Goal: Find specific page/section: Find specific page/section

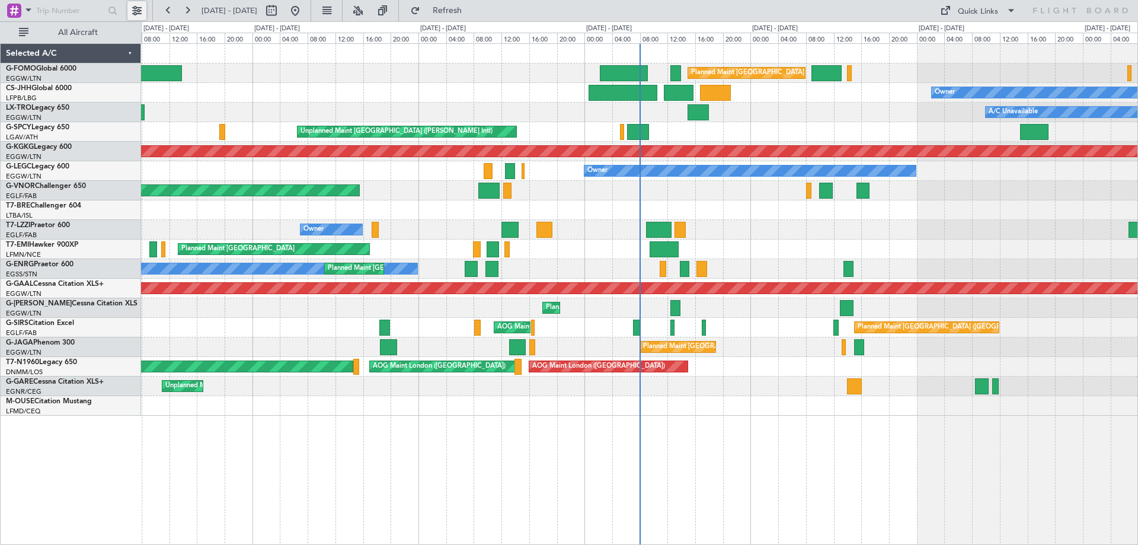
click at [137, 7] on button at bounding box center [136, 10] width 19 height 19
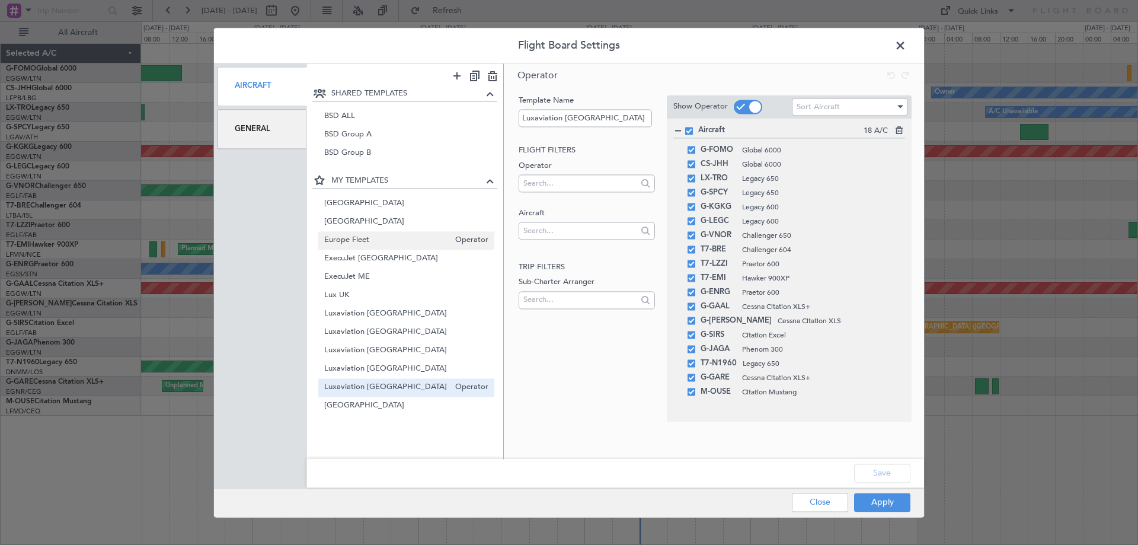
click at [345, 232] on div "Europe Fleet Operator" at bounding box center [406, 240] width 177 height 18
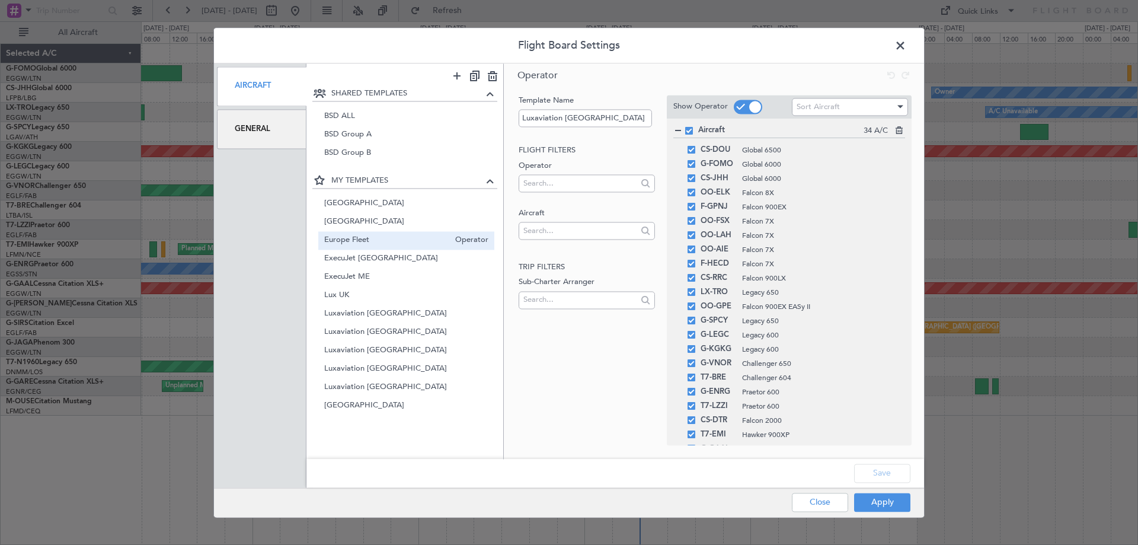
type input "Europe Fleet"
click at [873, 500] on button "Apply" at bounding box center [882, 502] width 56 height 19
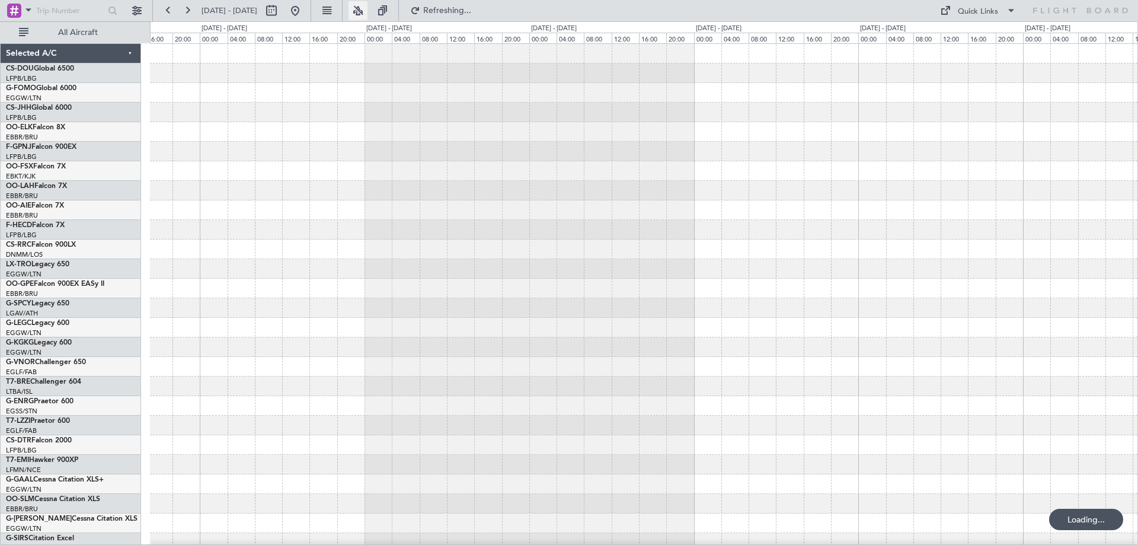
click at [368, 9] on button at bounding box center [358, 10] width 19 height 19
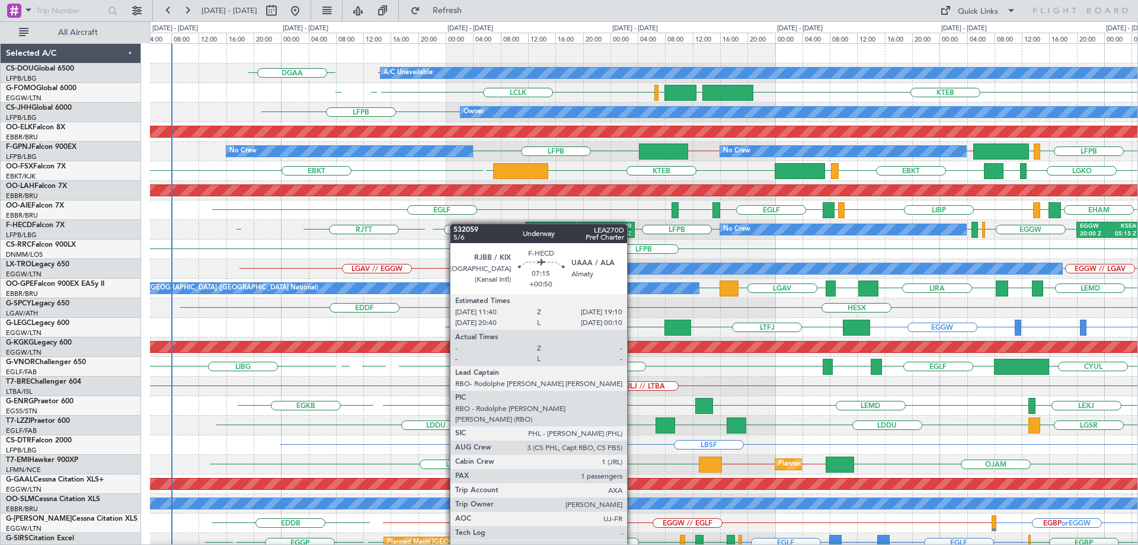
click at [520, 234] on div "Planned Maint [GEOGRAPHIC_DATA] ([GEOGRAPHIC_DATA]) A/C Unavailable EGKB // LFP…" at bounding box center [644, 386] width 988 height 685
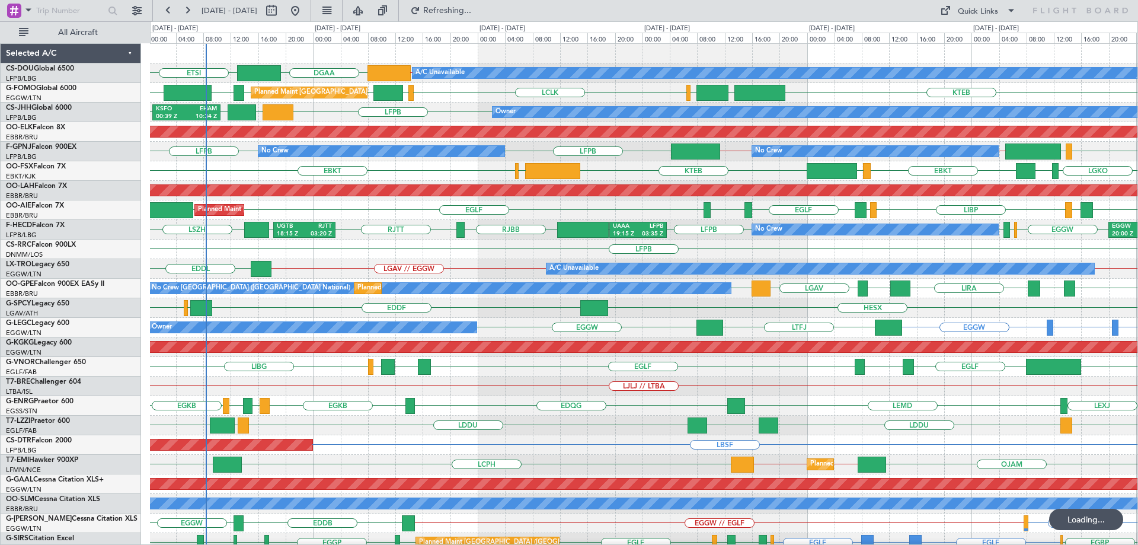
click at [893, 310] on div "HESX EDDF LGMK LGAV Unplanned Maint [GEOGRAPHIC_DATA] ([PERSON_NAME] Intl)" at bounding box center [644, 308] width 988 height 20
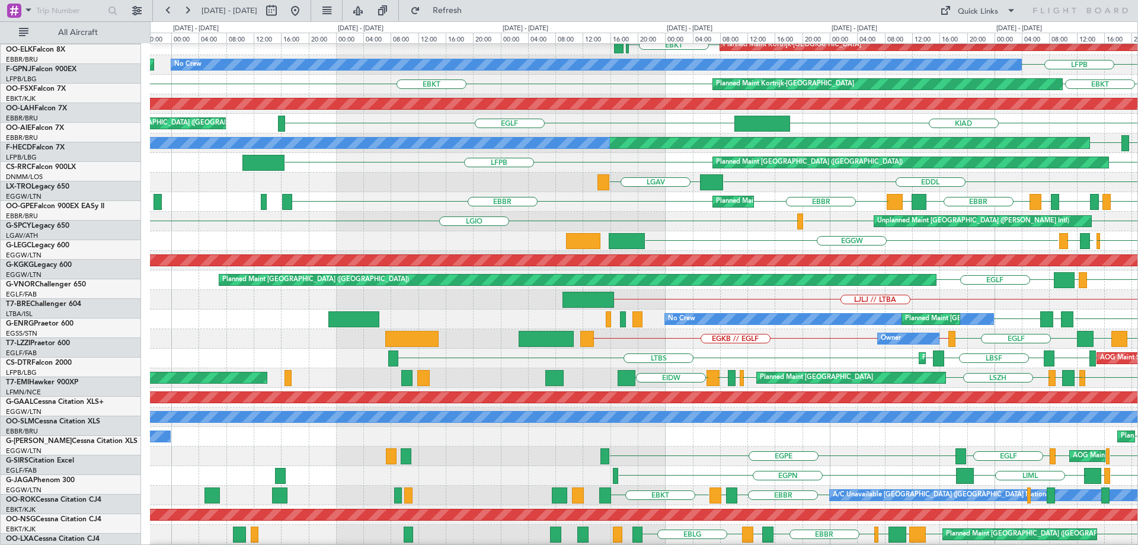
scroll to position [79, 0]
click at [785, 310] on div "LJLJ // LTBA" at bounding box center [644, 300] width 988 height 20
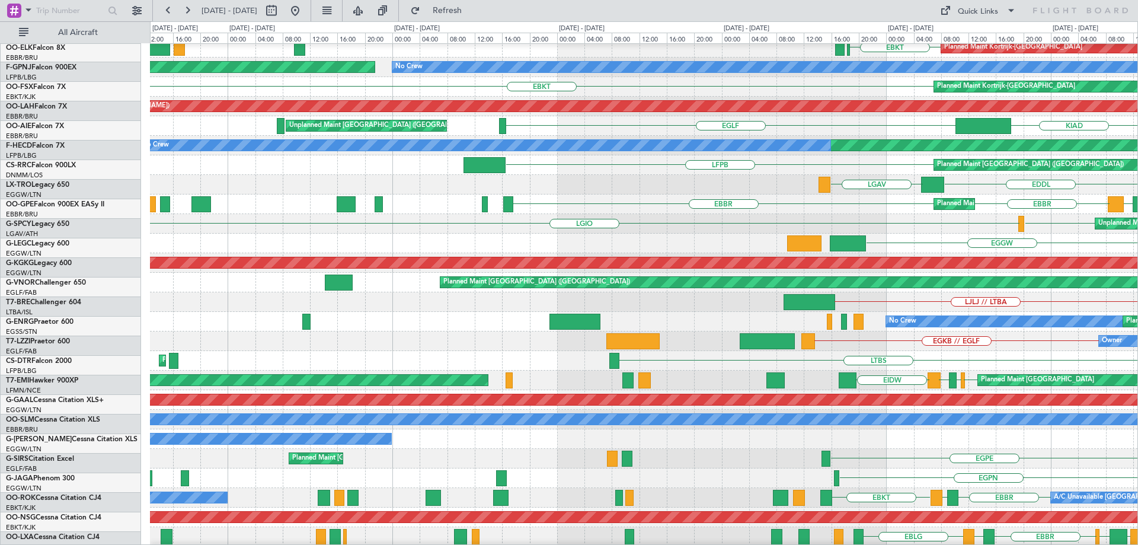
scroll to position [84, 0]
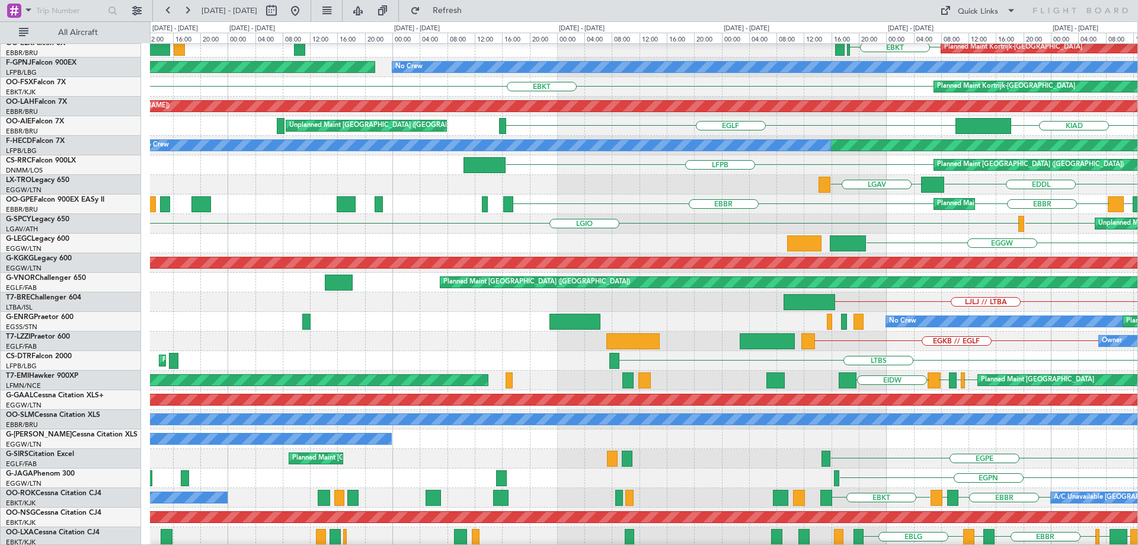
click at [514, 313] on div "No Crew Planned Maint [GEOGRAPHIC_DATA] ([GEOGRAPHIC_DATA]) [GEOGRAPHIC_DATA] L…" at bounding box center [644, 322] width 988 height 20
click at [280, 273] on div "AOG Maint [GEOGRAPHIC_DATA] (Ataturk)" at bounding box center [644, 263] width 988 height 20
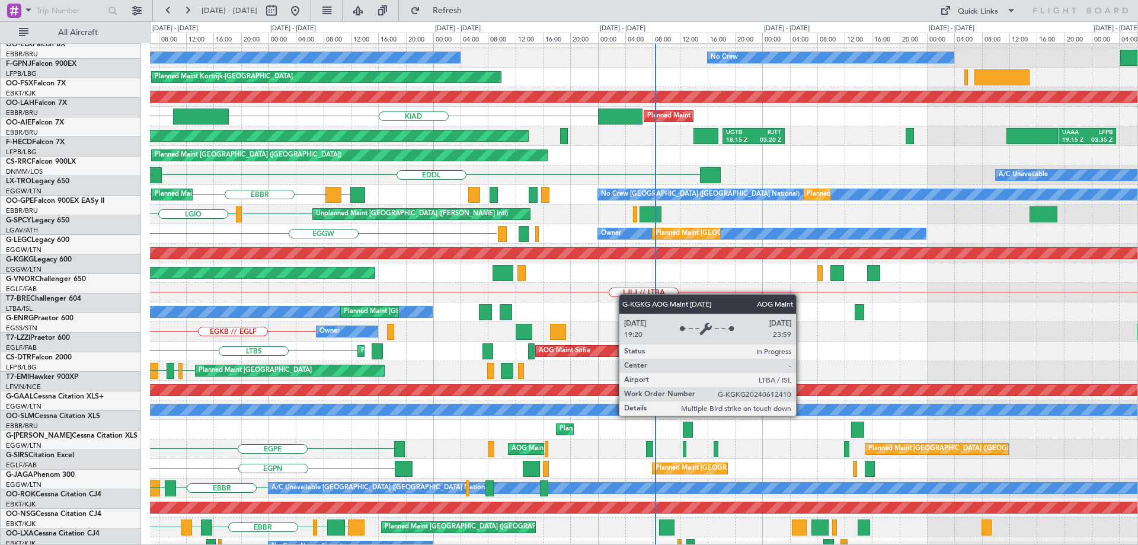
scroll to position [98, 0]
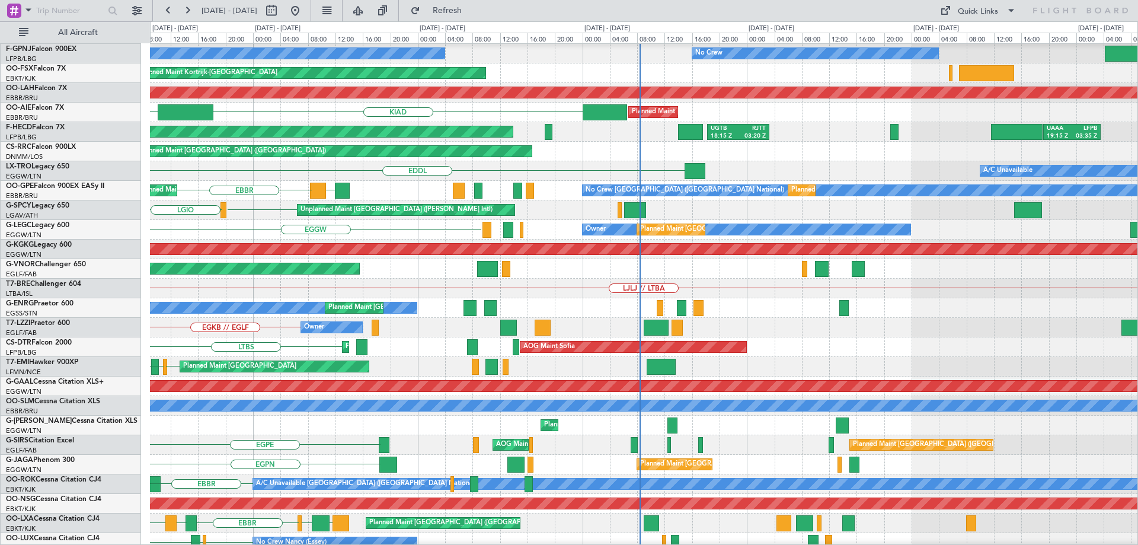
click at [522, 259] on div "Planned Maint [GEOGRAPHIC_DATA] ([GEOGRAPHIC_DATA])" at bounding box center [644, 269] width 988 height 20
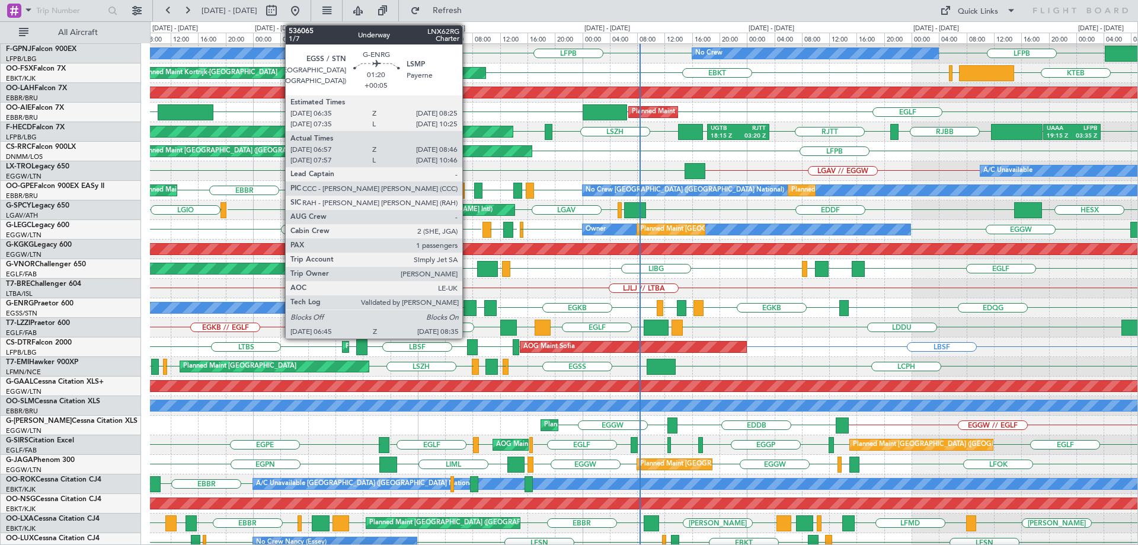
click at [468, 305] on div at bounding box center [470, 308] width 13 height 16
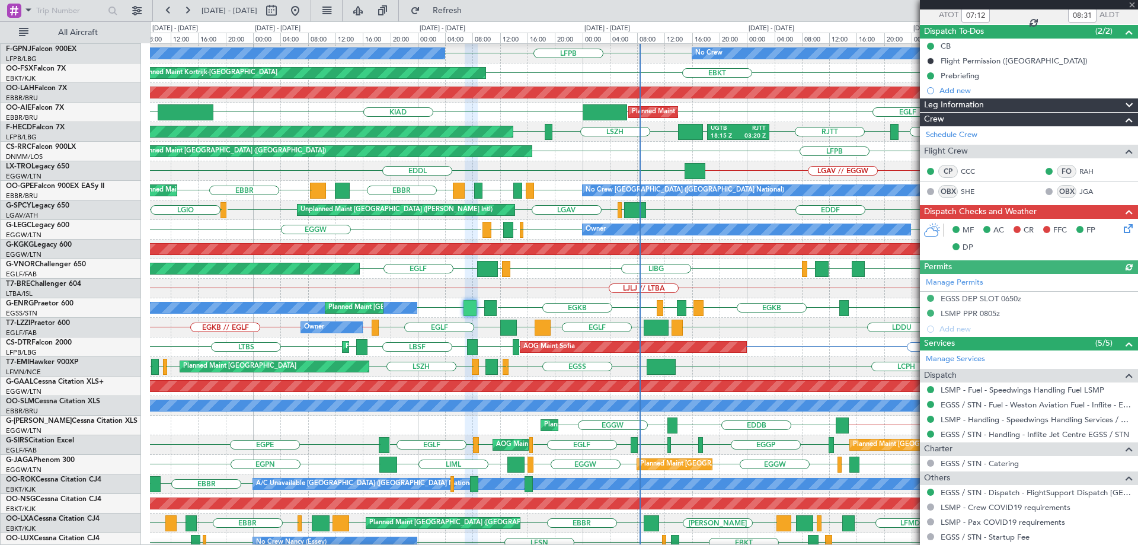
scroll to position [151, 0]
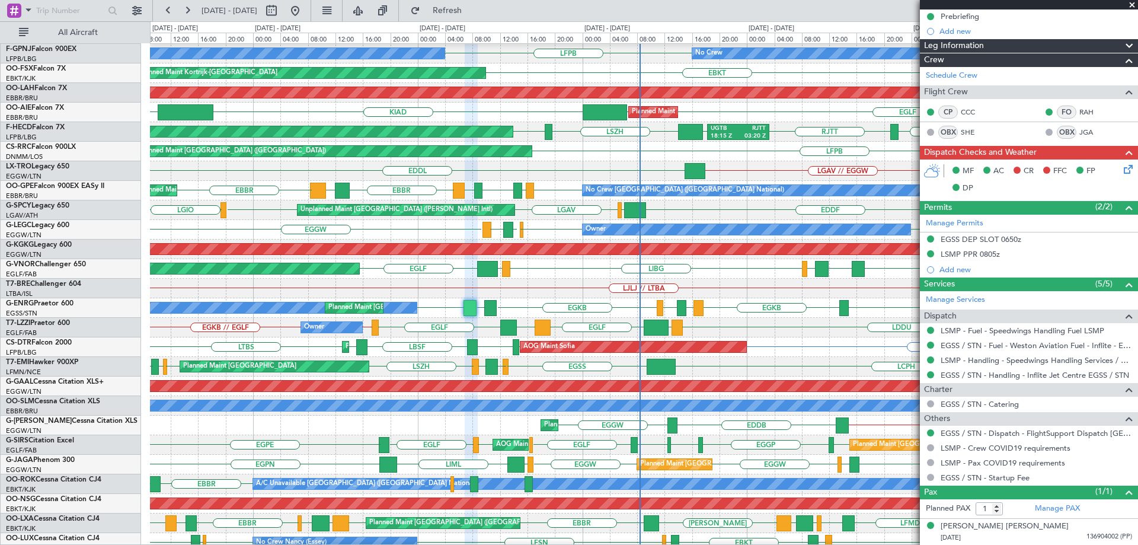
click at [1129, 5] on span at bounding box center [1133, 5] width 12 height 11
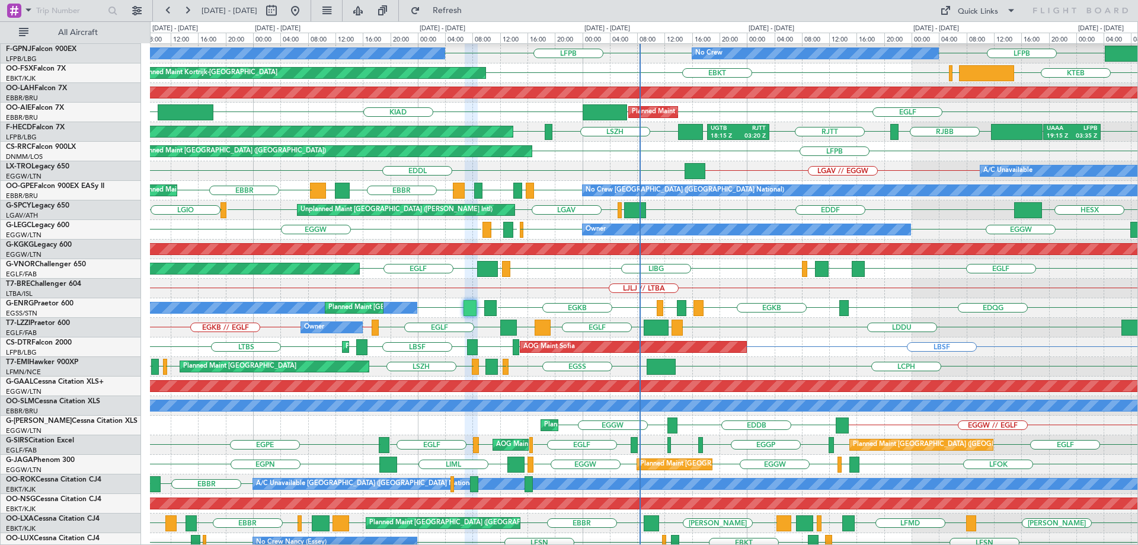
type input "0"
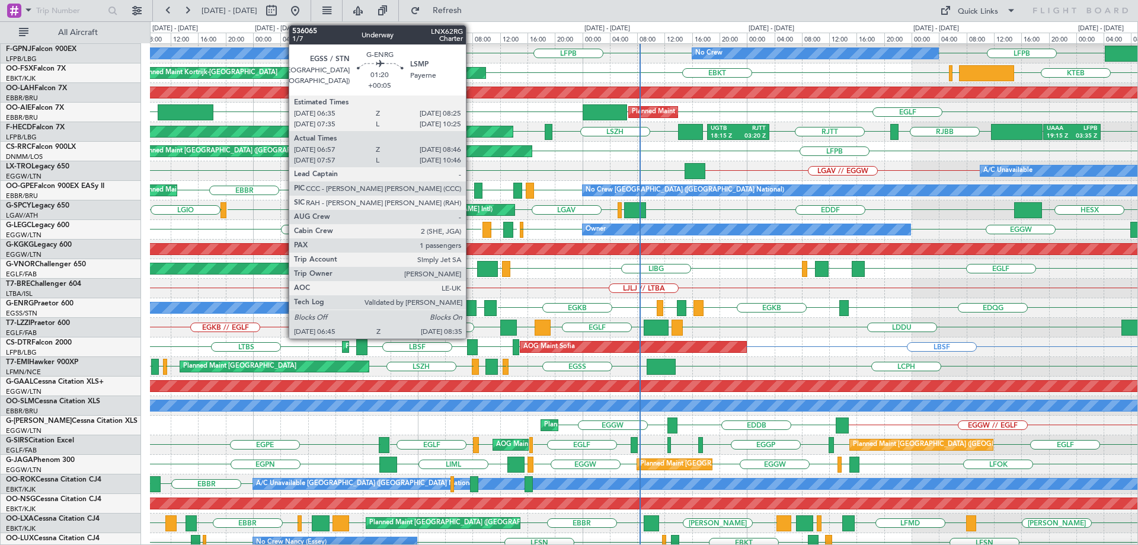
click at [471, 308] on div at bounding box center [470, 308] width 13 height 16
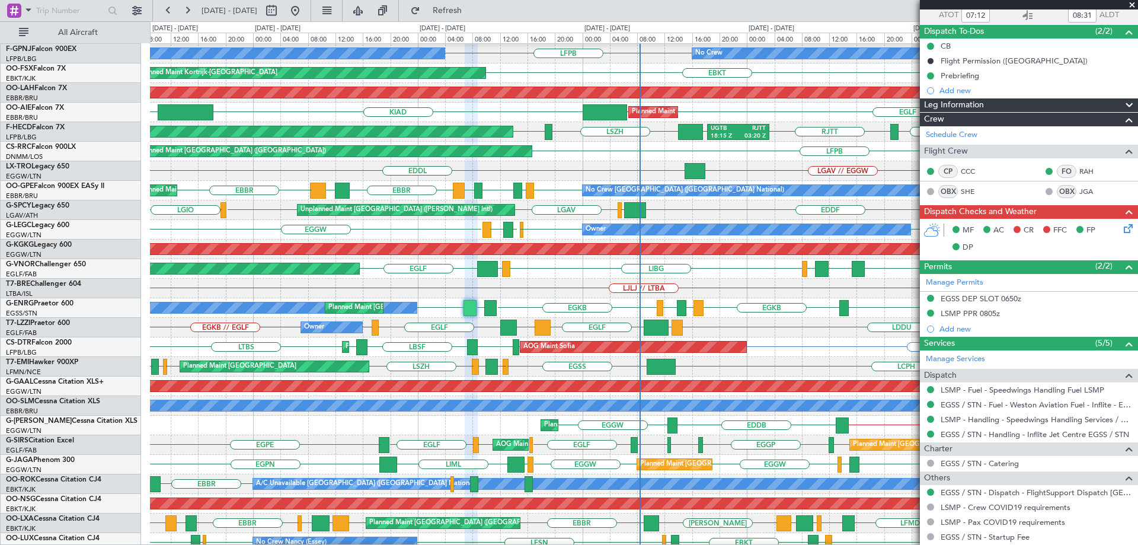
scroll to position [151, 0]
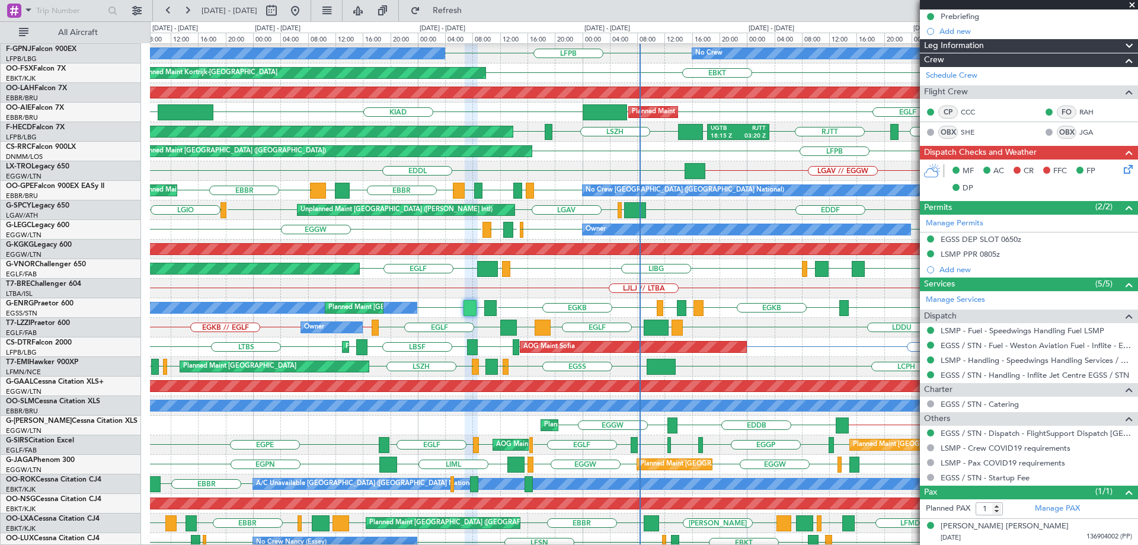
click at [1130, 5] on span at bounding box center [1133, 5] width 12 height 11
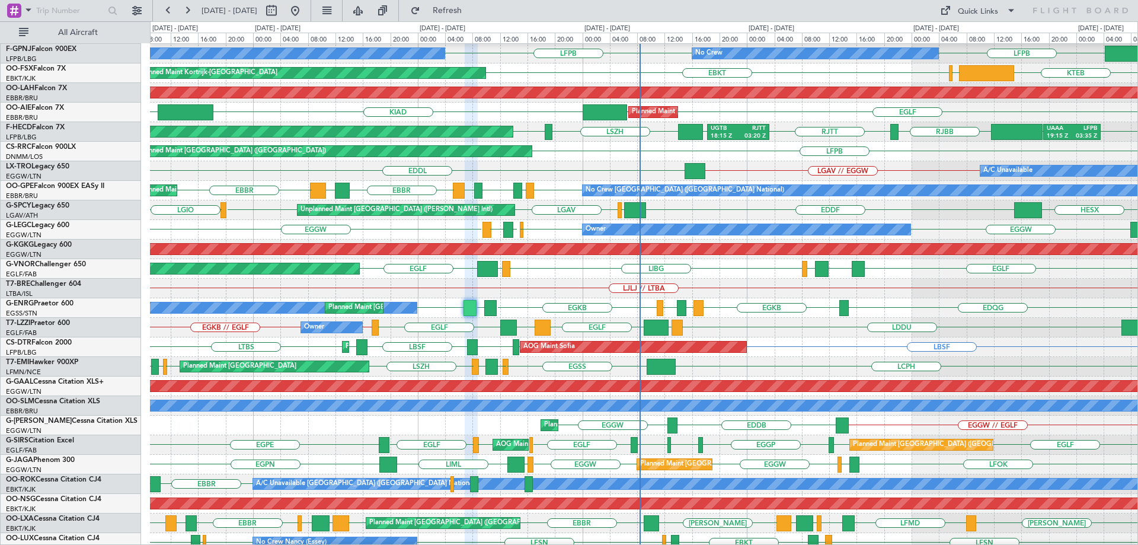
type input "0"
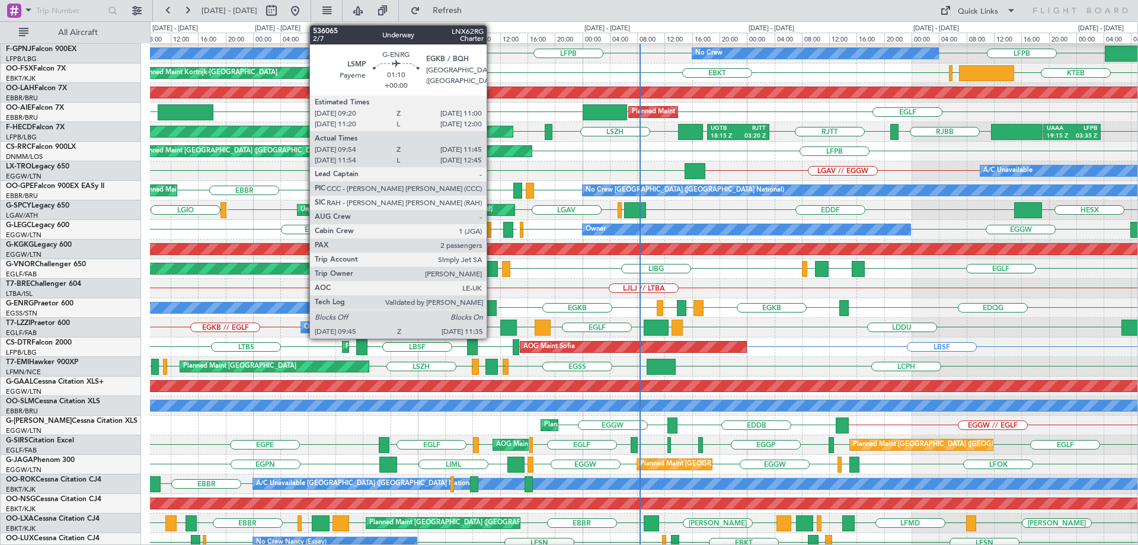
click at [492, 306] on div at bounding box center [490, 308] width 13 height 16
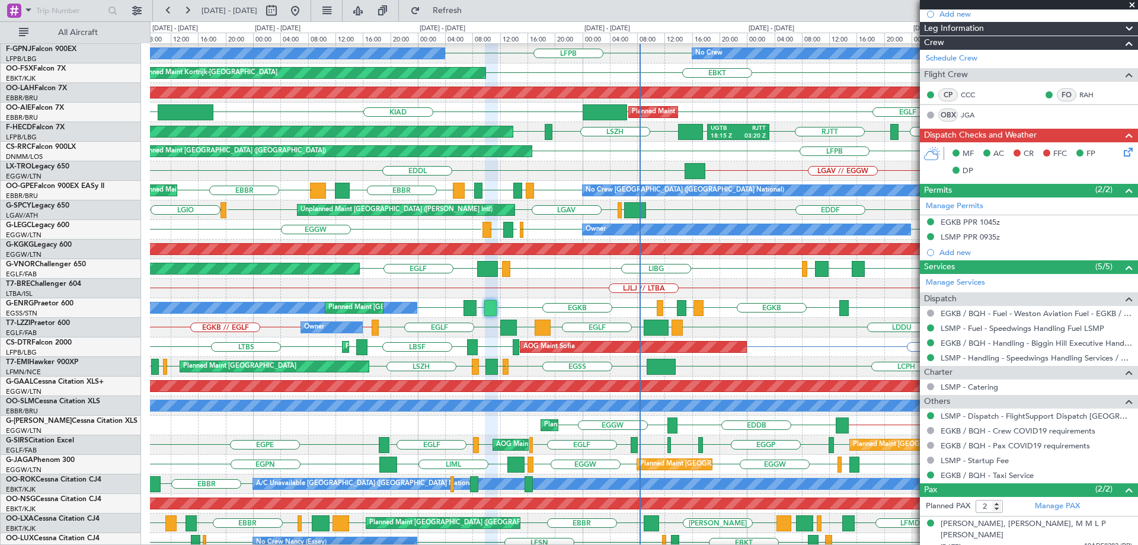
scroll to position [207, 0]
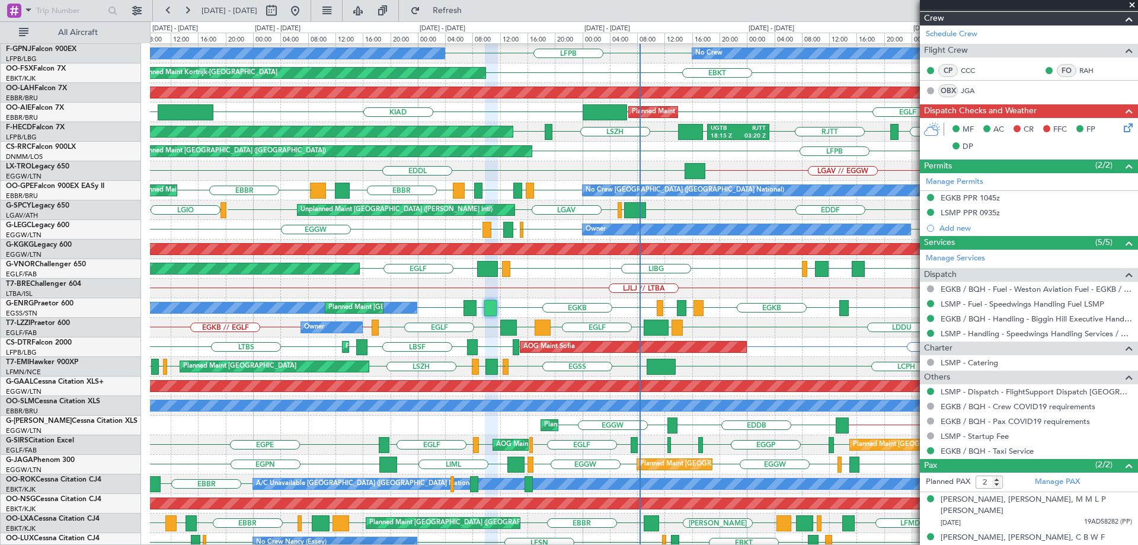
click at [1133, 5] on span at bounding box center [1133, 5] width 12 height 11
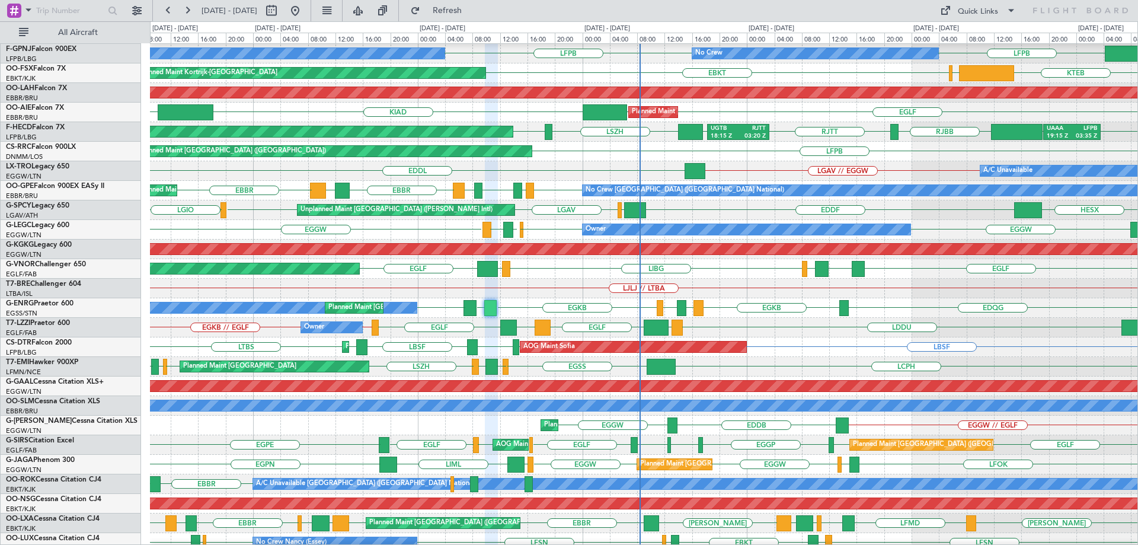
type input "0"
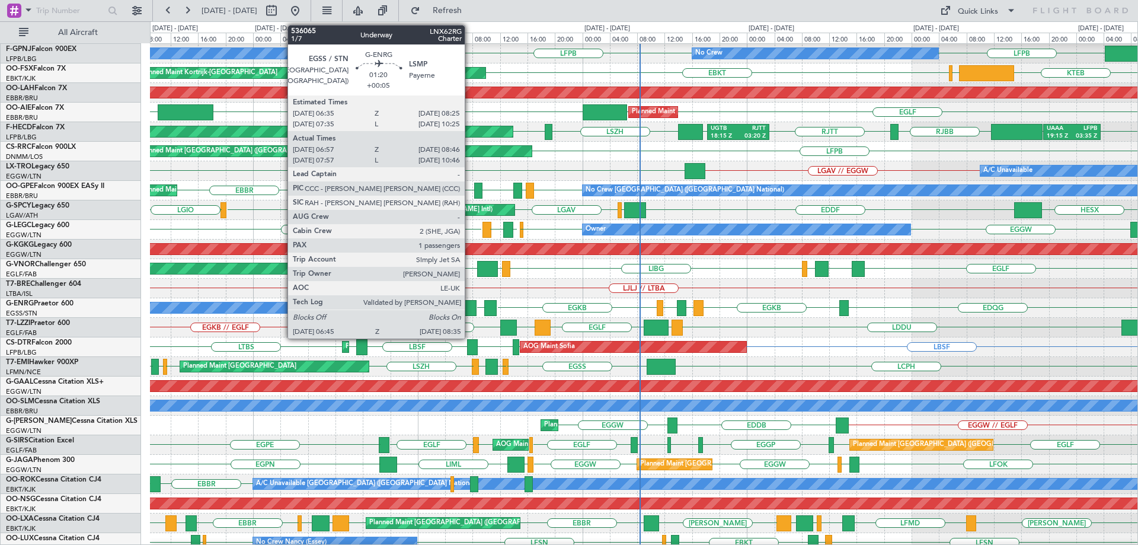
click at [470, 308] on div at bounding box center [470, 308] width 13 height 16
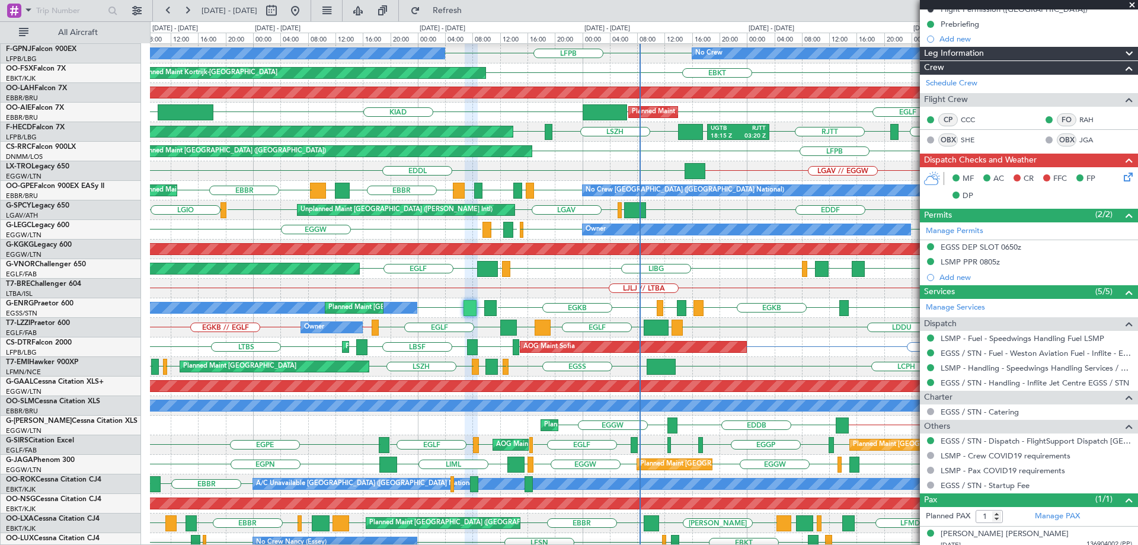
scroll to position [151, 0]
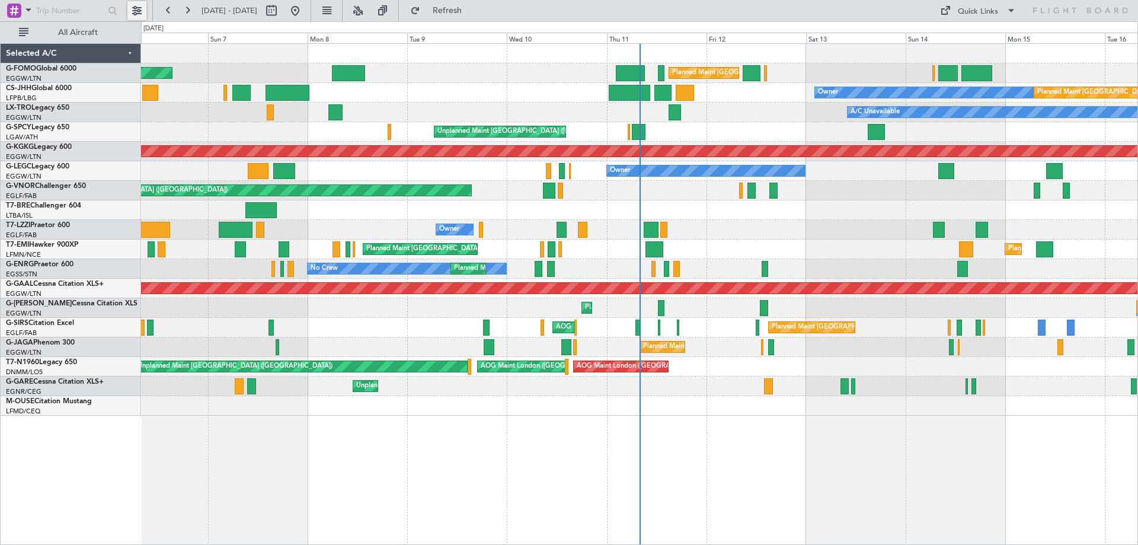
click at [139, 9] on button at bounding box center [136, 10] width 19 height 19
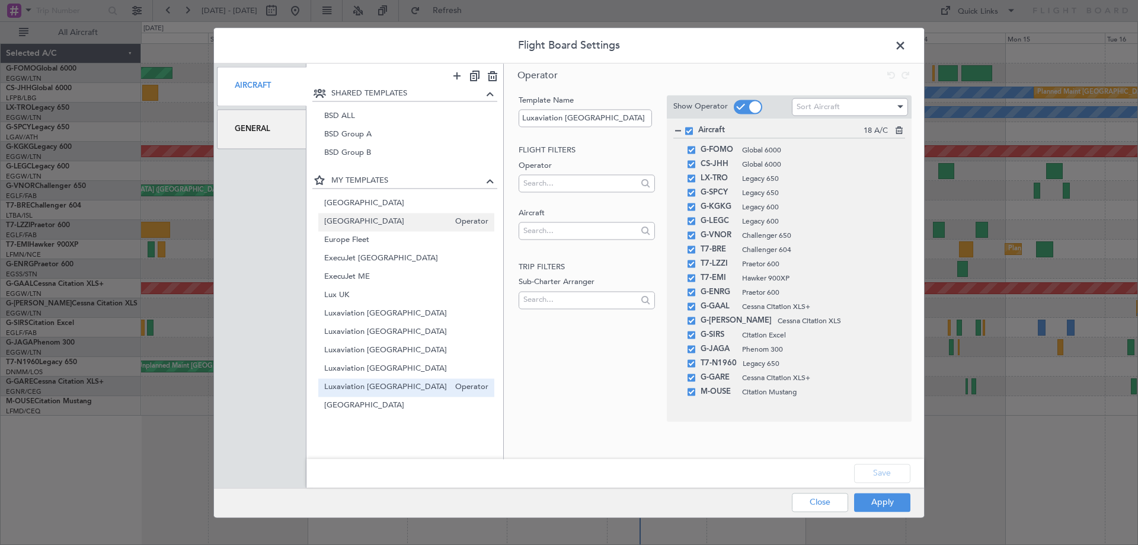
click at [348, 225] on span "[GEOGRAPHIC_DATA]" at bounding box center [387, 222] width 126 height 12
type input "[GEOGRAPHIC_DATA]"
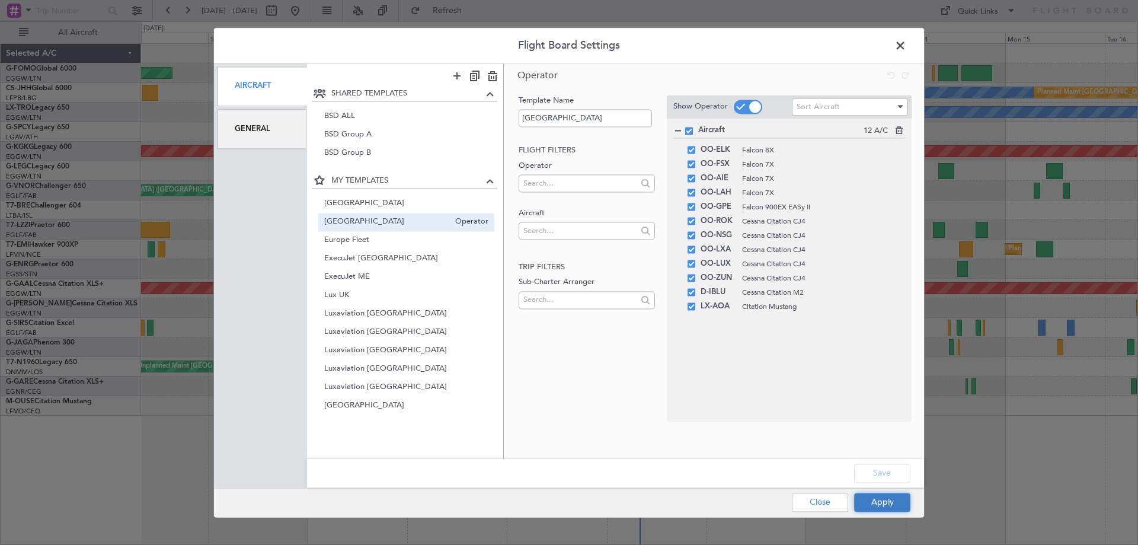
click at [882, 502] on button "Apply" at bounding box center [882, 502] width 56 height 19
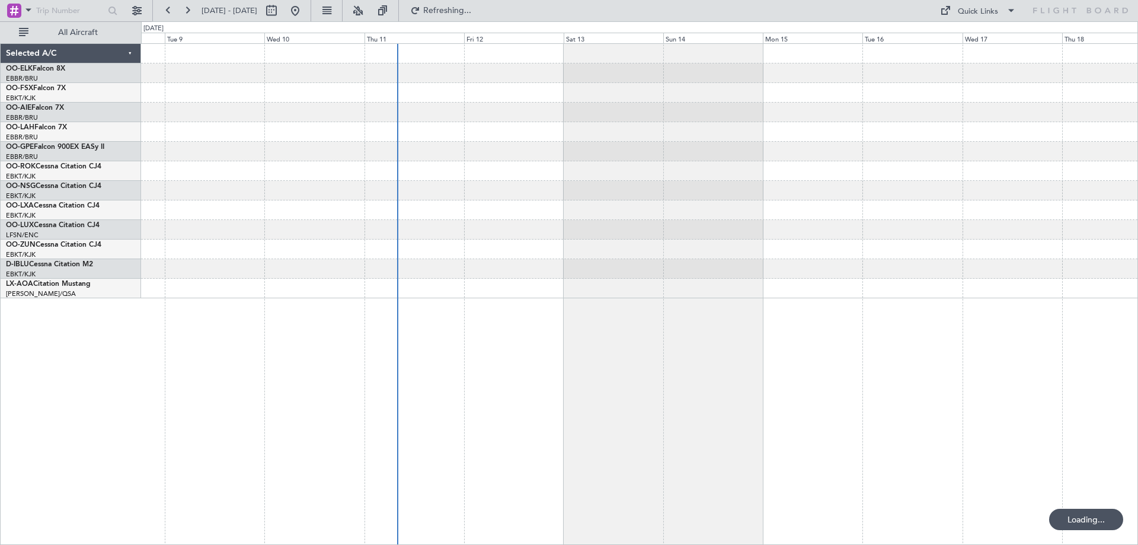
click at [553, 282] on div at bounding box center [639, 171] width 997 height 254
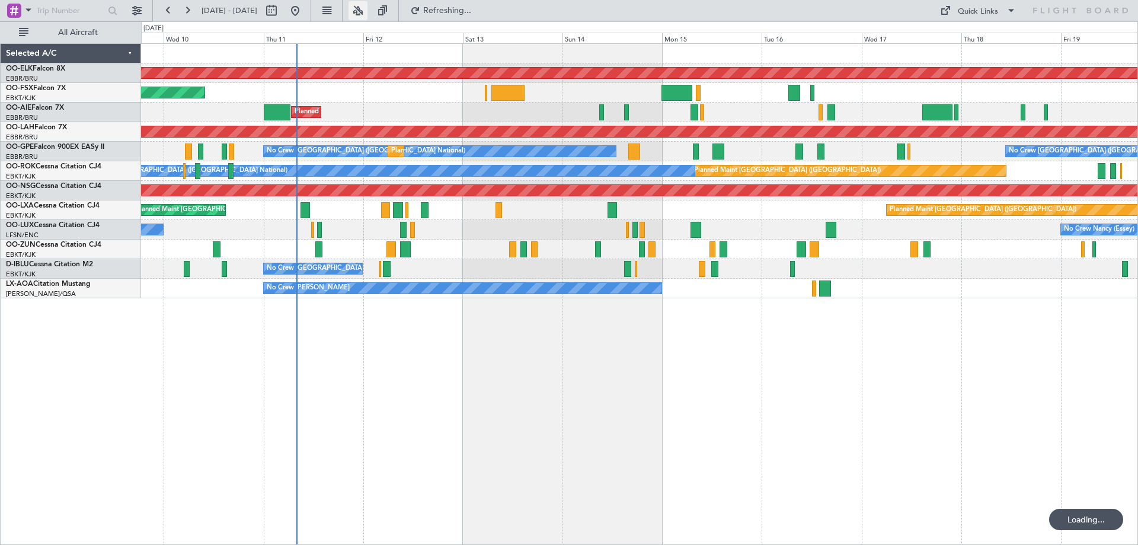
click at [368, 7] on button at bounding box center [358, 10] width 19 height 19
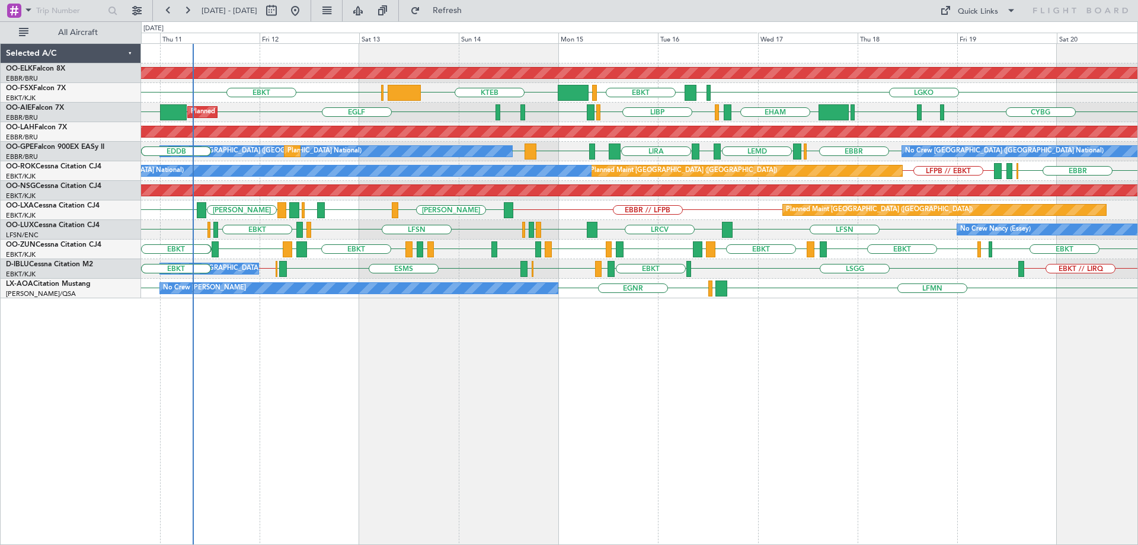
click at [632, 197] on div "Planned Maint Kortrijk-[GEOGRAPHIC_DATA] LGKO LGAV EBKT [GEOGRAPHIC_DATA] KTEB …" at bounding box center [639, 171] width 997 height 254
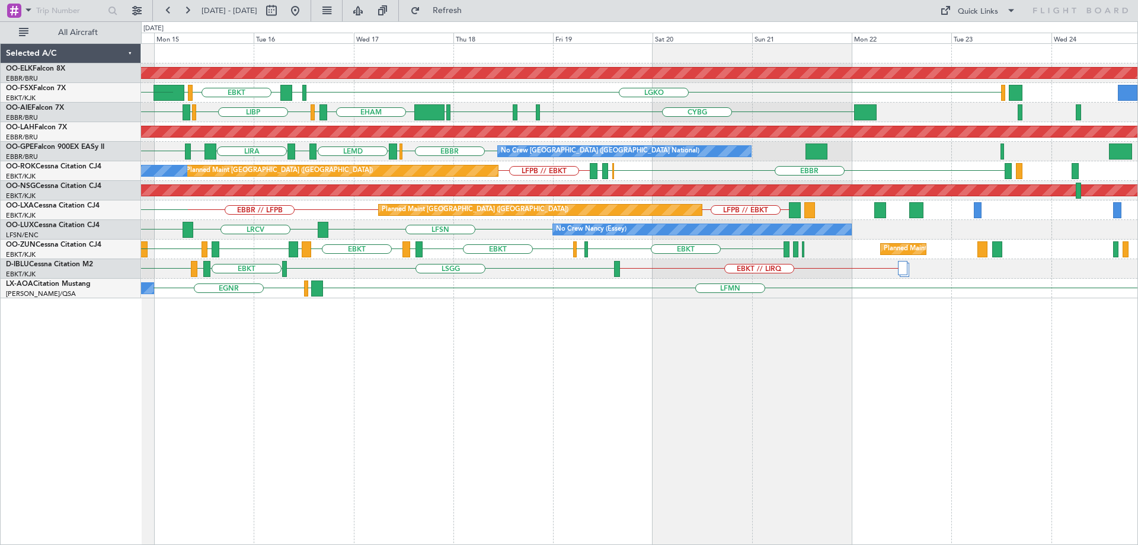
click at [452, 247] on div "Planned Maint Kortrijk-Wevelgem LGKO LGAV EBKT LSGG KTEB EBBR EBKT CYBG CYUL KB…" at bounding box center [639, 171] width 997 height 254
